Goal: Information Seeking & Learning: Learn about a topic

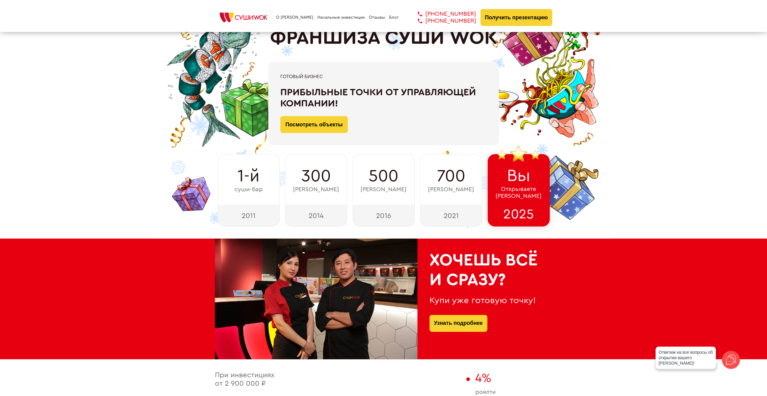
scroll to position [60, 0]
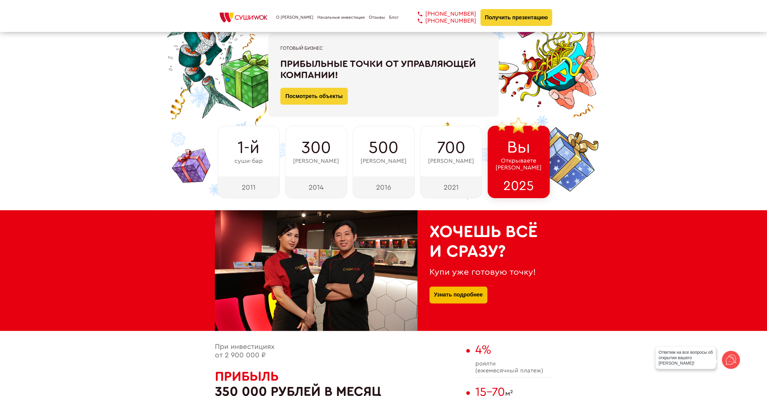
click at [457, 296] on link "Узнать подробнее" at bounding box center [458, 294] width 49 height 17
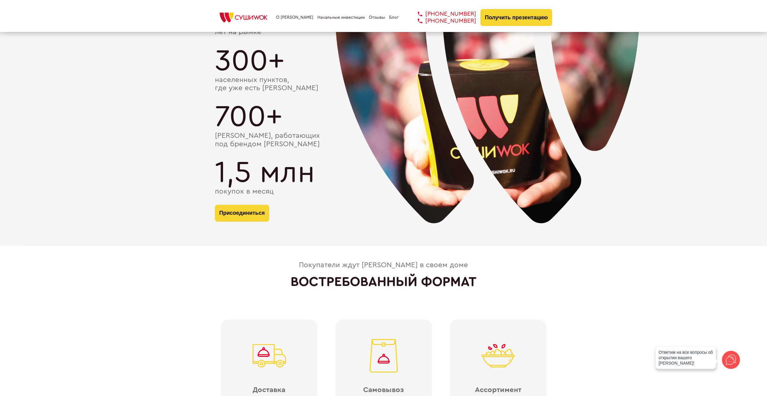
scroll to position [1176, 0]
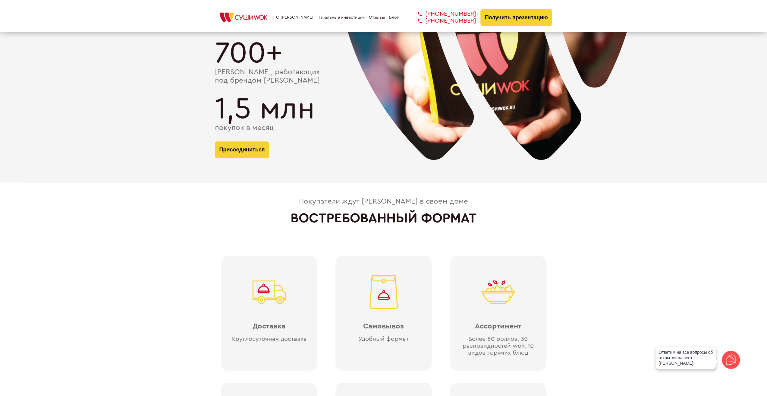
click at [445, 191] on img at bounding box center [487, 60] width 413 height 302
click at [564, 222] on div "Покупатели ждут [PERSON_NAME] в своем доме ВОСТРЕБОВАННЫЙ ФОРМАТ Доставка Кругл…" at bounding box center [383, 351] width 767 height 306
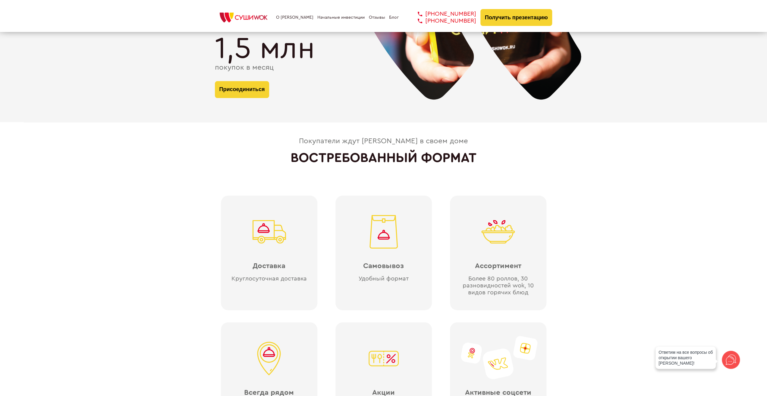
click at [564, 222] on div "Покупатели ждут [PERSON_NAME] в своем доме ВОСТРЕБОВАННЫЙ ФОРМАТ Доставка Кругл…" at bounding box center [383, 290] width 767 height 306
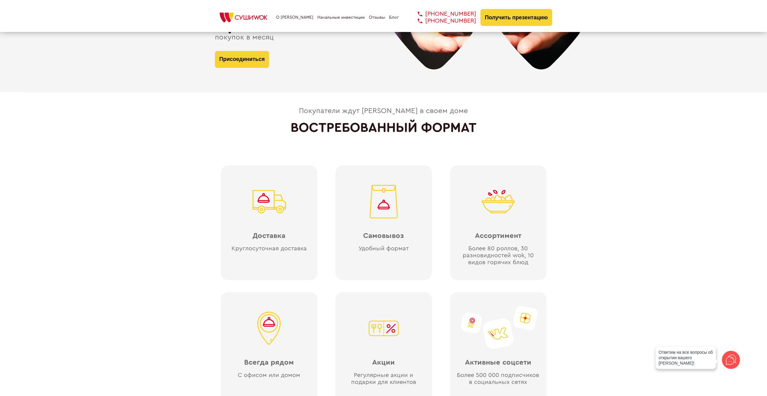
scroll to position [1297, 0]
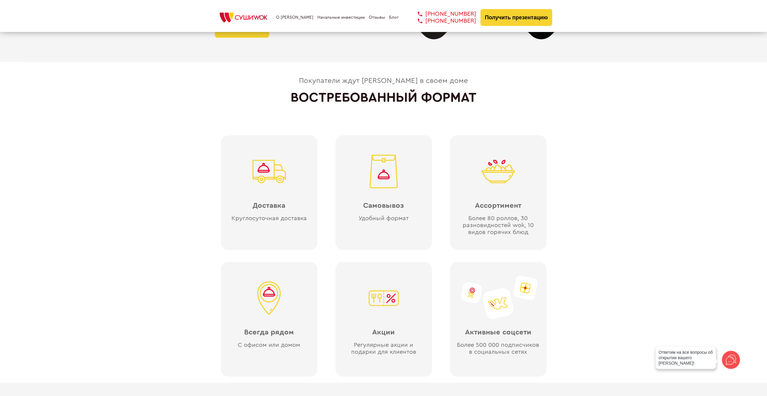
click at [612, 216] on div "Покупатели ждут [PERSON_NAME] в своем доме ВОСТРЕБОВАННЫЙ ФОРМАТ Доставка Кругл…" at bounding box center [383, 230] width 767 height 306
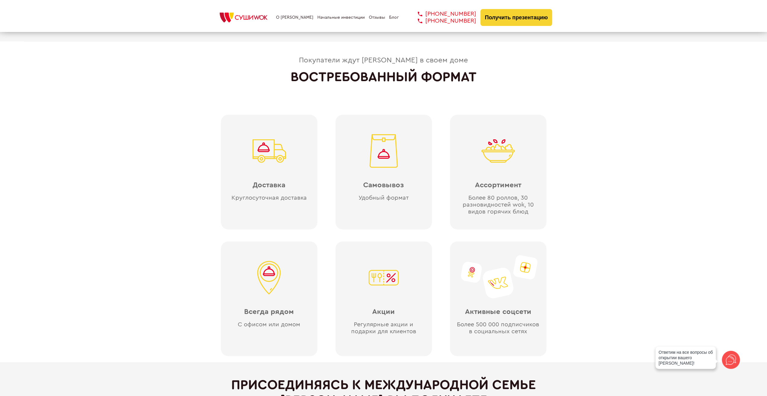
scroll to position [1327, 0]
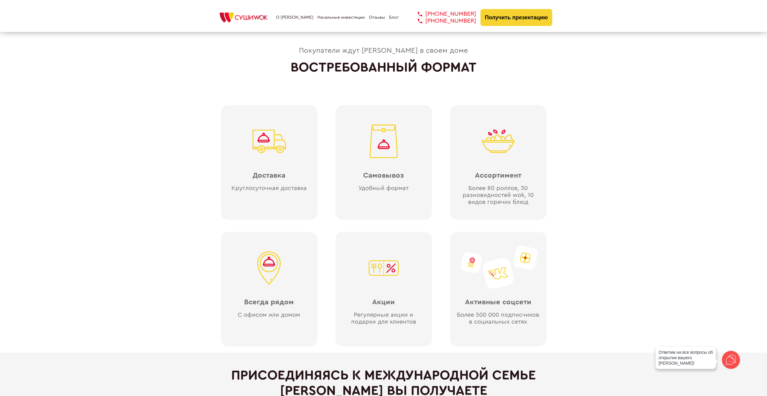
click at [611, 214] on div "Покупатели ждут [PERSON_NAME] в своем доме ВОСТРЕБОВАННЫЙ ФОРМАТ Доставка Кругл…" at bounding box center [383, 200] width 767 height 306
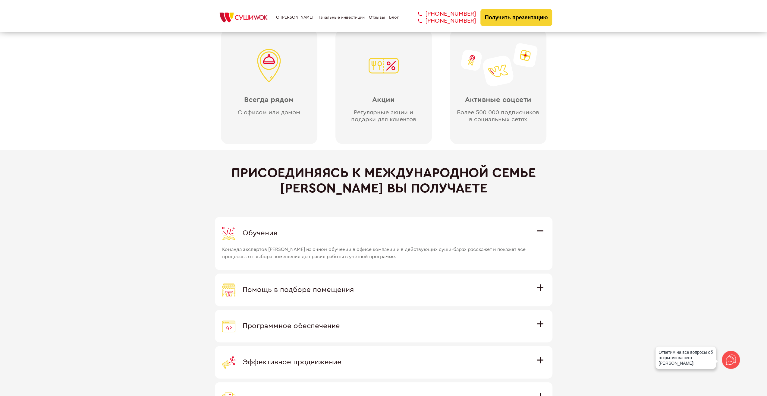
scroll to position [1598, 0]
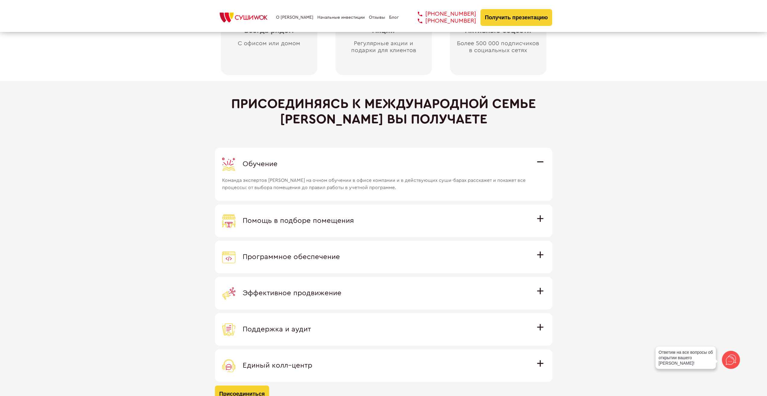
click at [539, 164] on div "Обучение" at bounding box center [383, 163] width 323 height 13
click at [0, 0] on input "Обучение Команда экспертов Суши Wok на очном обучении в офисе компании и в дейс…" at bounding box center [0, 0] width 0 height 0
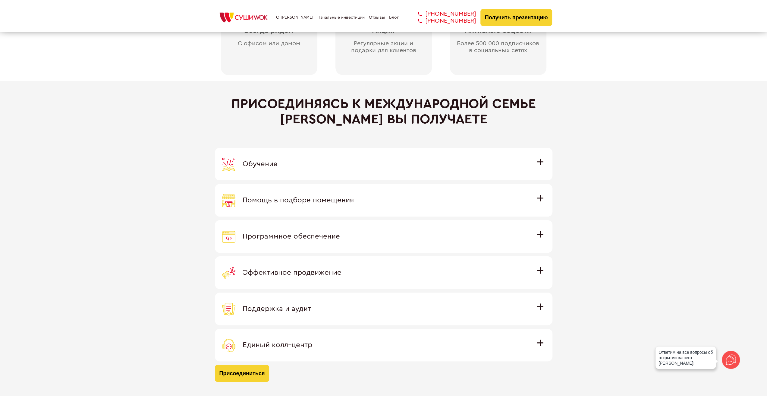
click at [539, 164] on div "Обучение" at bounding box center [383, 163] width 323 height 13
click at [0, 0] on input "Обучение Команда экспертов Суши Wok на очном обучении в офисе компании и в дейс…" at bounding box center [0, 0] width 0 height 0
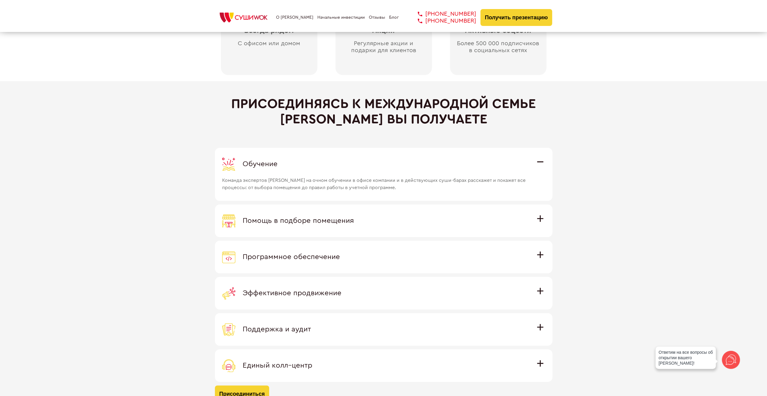
click at [539, 164] on div "Обучение" at bounding box center [383, 163] width 323 height 13
click at [0, 0] on input "Обучение Команда экспертов Суши Wok на очном обучении в офисе компании и в дейс…" at bounding box center [0, 0] width 0 height 0
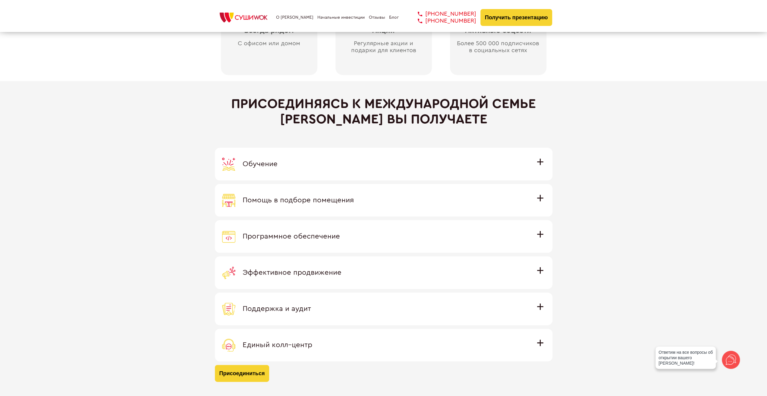
click at [354, 199] on span "Помощь в подборе помещения" at bounding box center [298, 200] width 111 height 7
click at [0, 0] on input "Помощь в подборе помещения Наши специалисты оценят варианты помещения в вашем г…" at bounding box center [0, 0] width 0 height 0
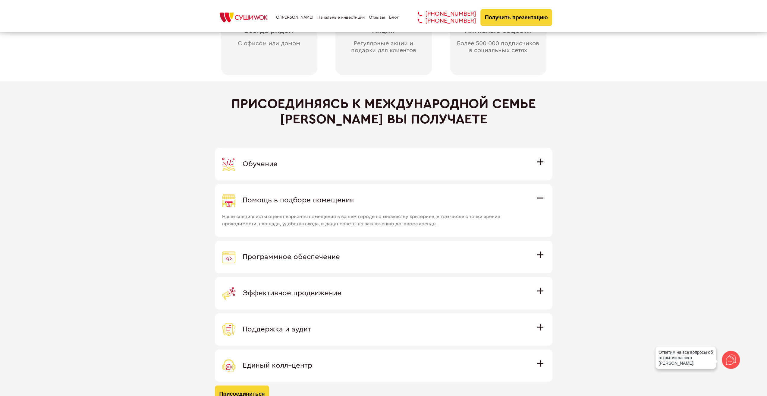
click at [539, 199] on div "Помощь в подборе помещения" at bounding box center [383, 200] width 323 height 13
click at [0, 0] on input "Помощь в подборе помещения Наши специалисты оценят варианты помещения в вашем г…" at bounding box center [0, 0] width 0 height 0
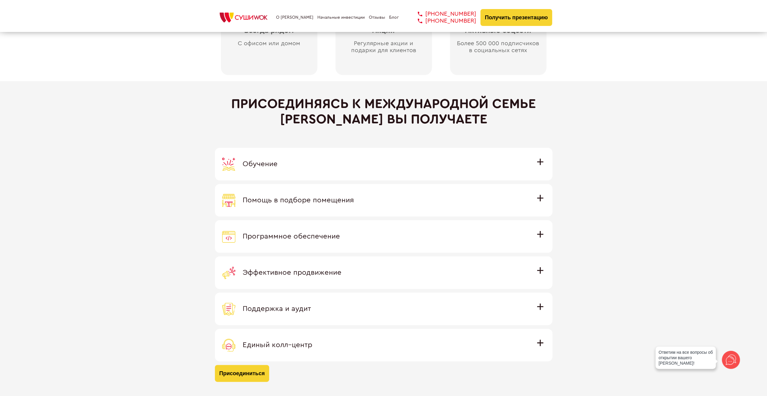
click at [588, 187] on div "Присоединяясь к международной семье [PERSON_NAME] вы получаете Обучение Команда…" at bounding box center [383, 239] width 767 height 316
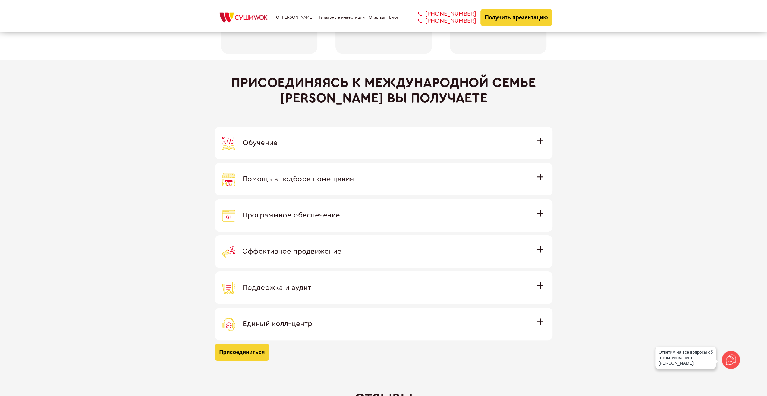
scroll to position [1628, 0]
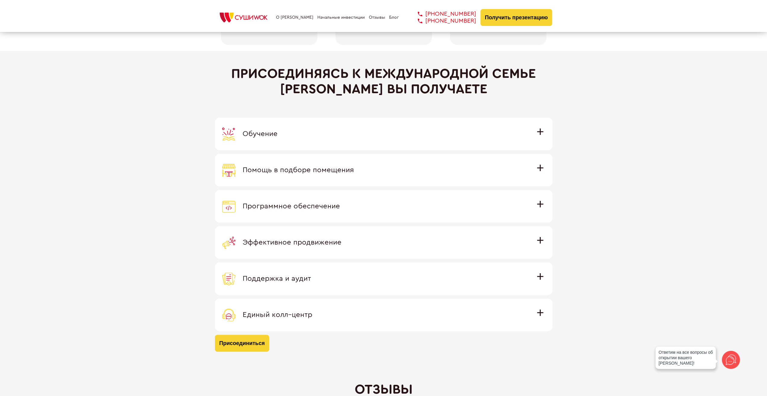
click at [278, 130] on span "Обучение" at bounding box center [260, 133] width 35 height 7
click at [0, 0] on input "Обучение Команда экспертов Суши Wok на очном обучении в офисе компании и в дейс…" at bounding box center [0, 0] width 0 height 0
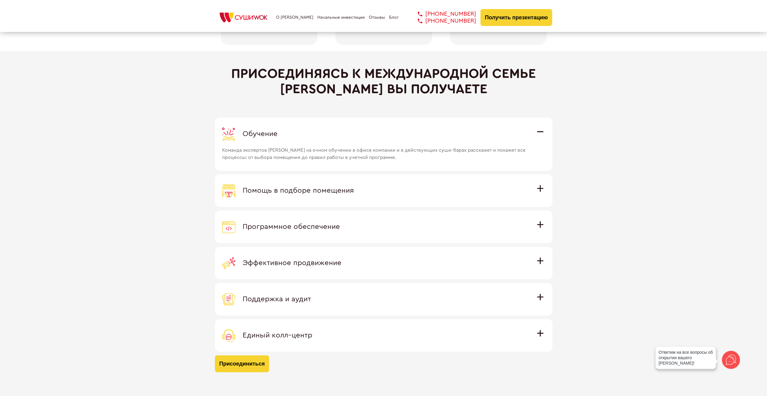
click at [354, 187] on span "Помощь в подборе помещения" at bounding box center [298, 190] width 111 height 7
click at [0, 0] on input "Помощь в подборе помещения Наши специалисты оценят варианты помещения в вашем г…" at bounding box center [0, 0] width 0 height 0
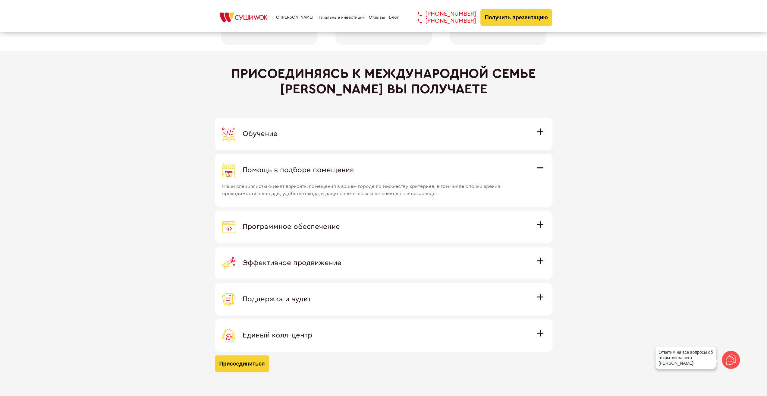
drag, startPoint x: 543, startPoint y: 131, endPoint x: 564, endPoint y: 145, distance: 24.8
click at [278, 131] on span "Обучение" at bounding box center [260, 133] width 35 height 7
click at [0, 0] on input "Обучение Команда экспертов Суши Wok на очном обучении в офисе компании и в дейс…" at bounding box center [0, 0] width 0 height 0
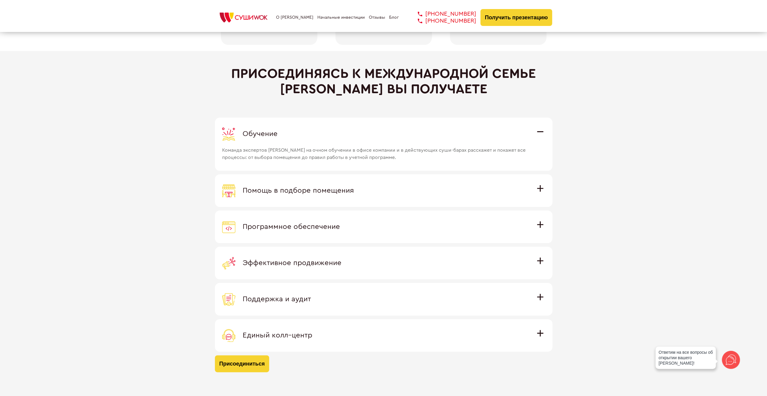
click at [593, 171] on div "Присоединяясь к международной семье [PERSON_NAME] вы получаете Обучение Команда…" at bounding box center [383, 219] width 767 height 336
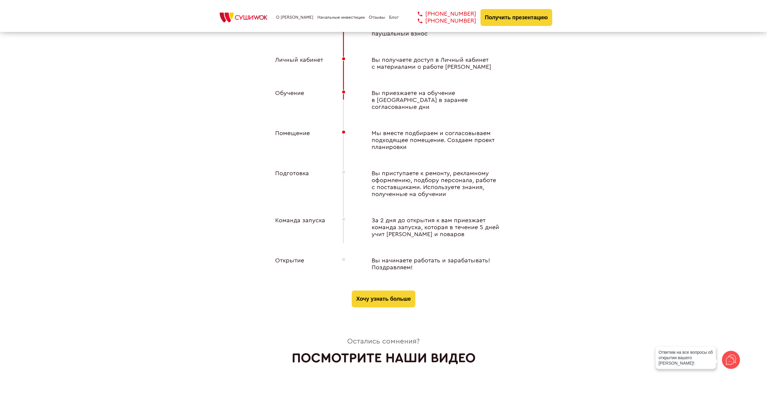
scroll to position [2352, 0]
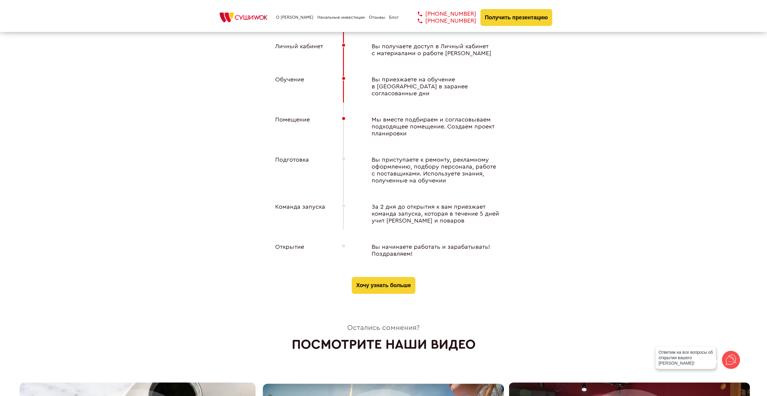
click at [197, 160] on div "7 ПРОСТЫХ ШАГОВ, чтобы открыть свой Суши Wok Договор Мы подписываем договор (мо…" at bounding box center [383, 96] width 767 height 395
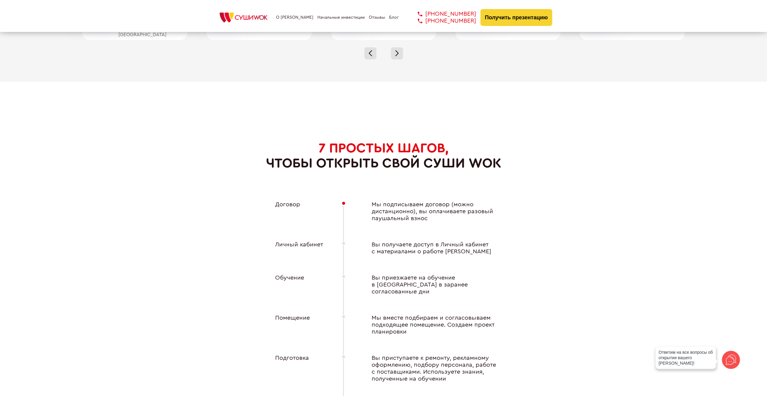
scroll to position [2201, 0]
